Goal: Task Accomplishment & Management: Use online tool/utility

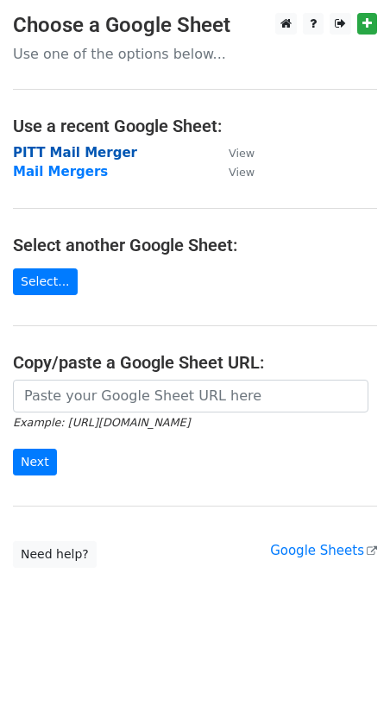
click at [72, 151] on strong "PITT Mail Merger" at bounding box center [75, 153] width 124 height 16
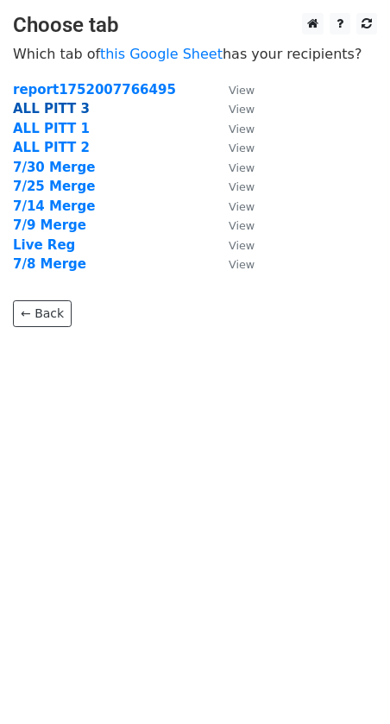
click at [41, 113] on strong "ALL PITT 3" at bounding box center [51, 109] width 77 height 16
